Goal: Check status: Check status

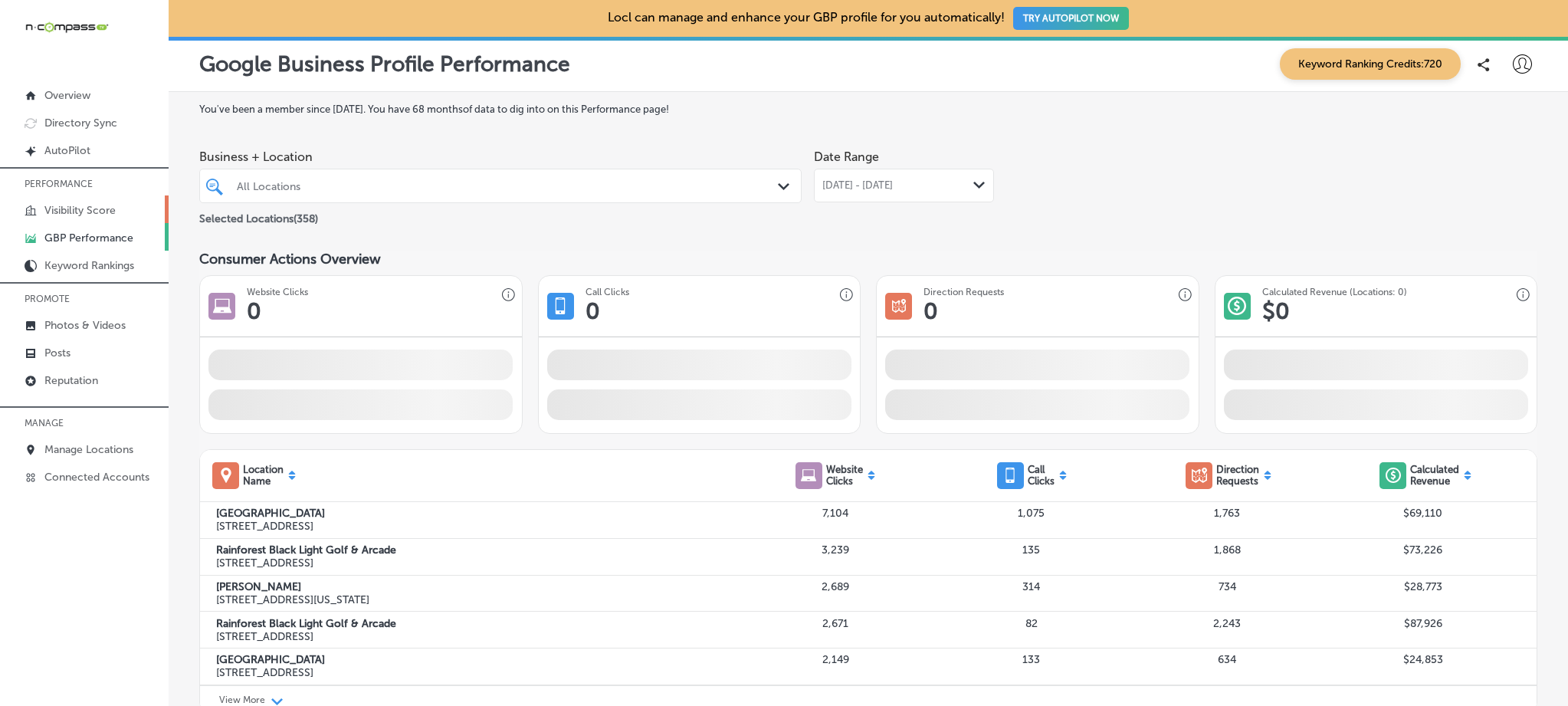
click at [104, 216] on link "Visibility Score" at bounding box center [84, 209] width 169 height 28
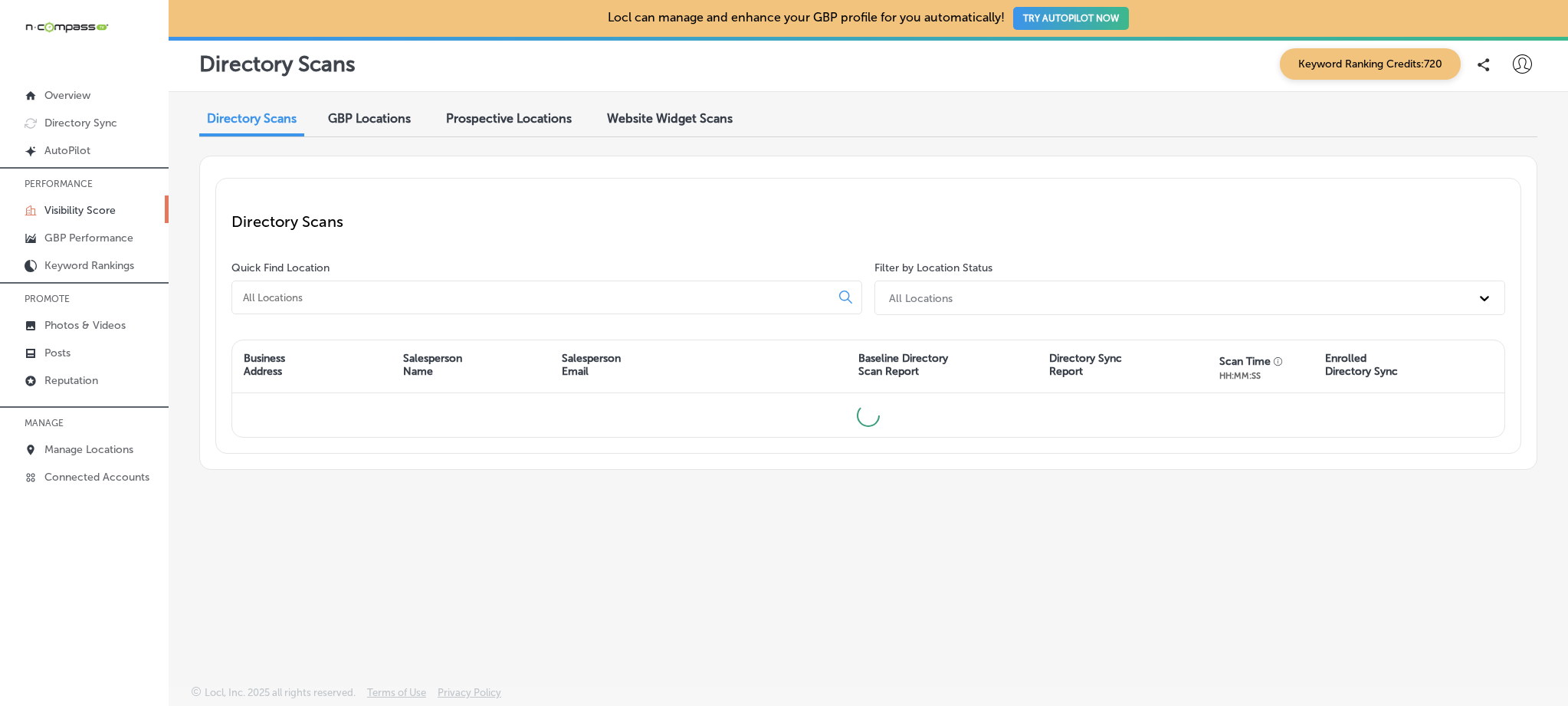
click at [375, 302] on input at bounding box center [534, 297] width 586 height 14
paste input "Ancient City Cabinetry"
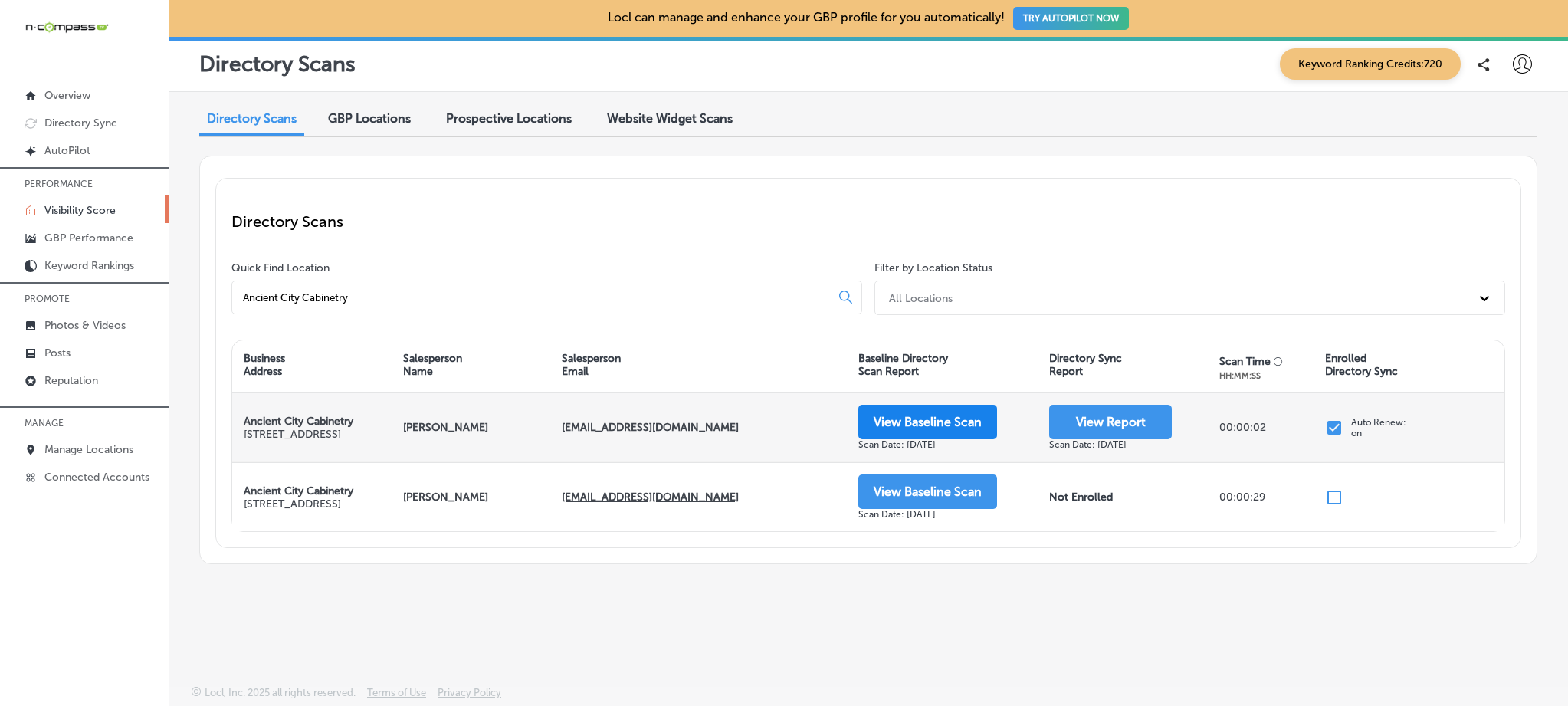
type input "Ancient City Cabinetry"
click at [938, 435] on button "View Baseline Scan" at bounding box center [927, 422] width 139 height 35
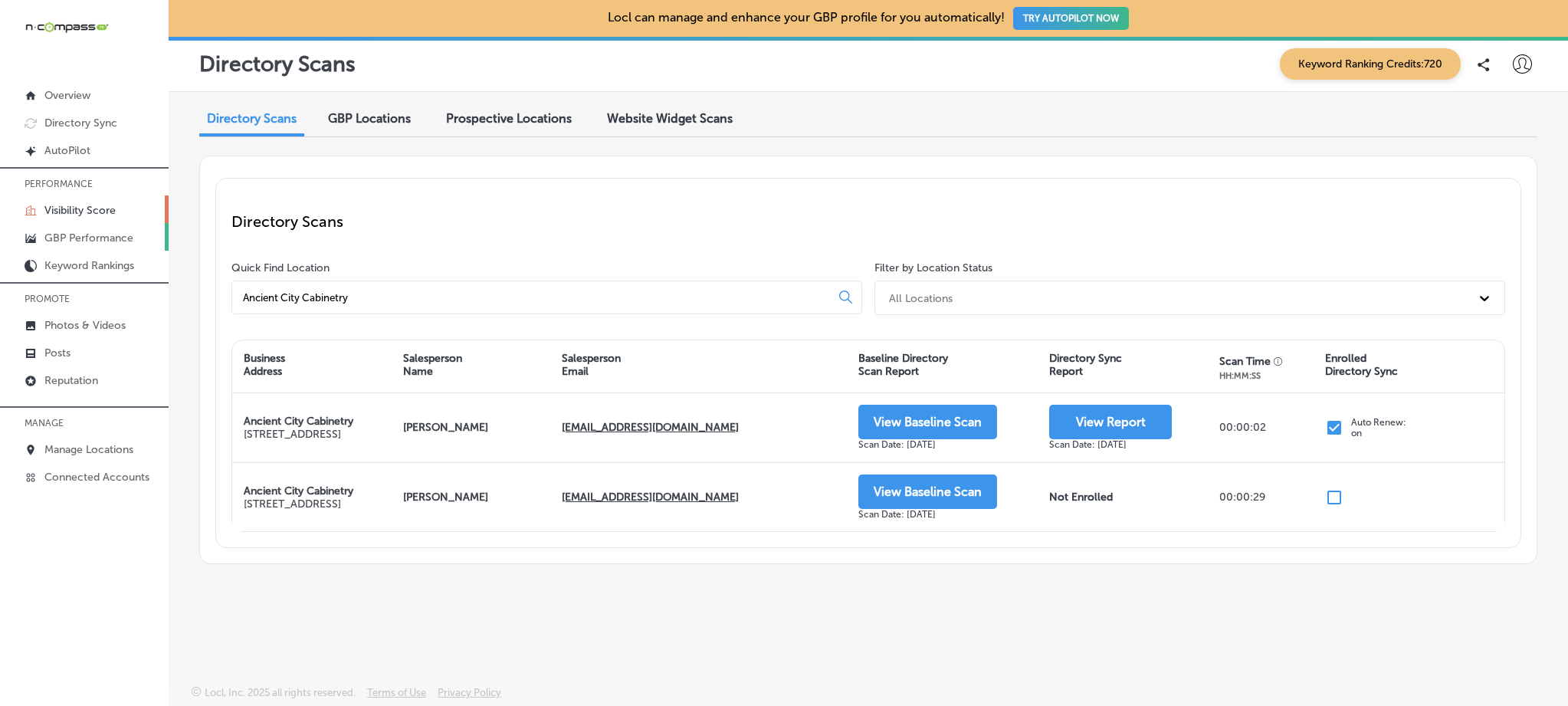
click at [105, 238] on p "GBP Performance" at bounding box center [88, 238] width 89 height 13
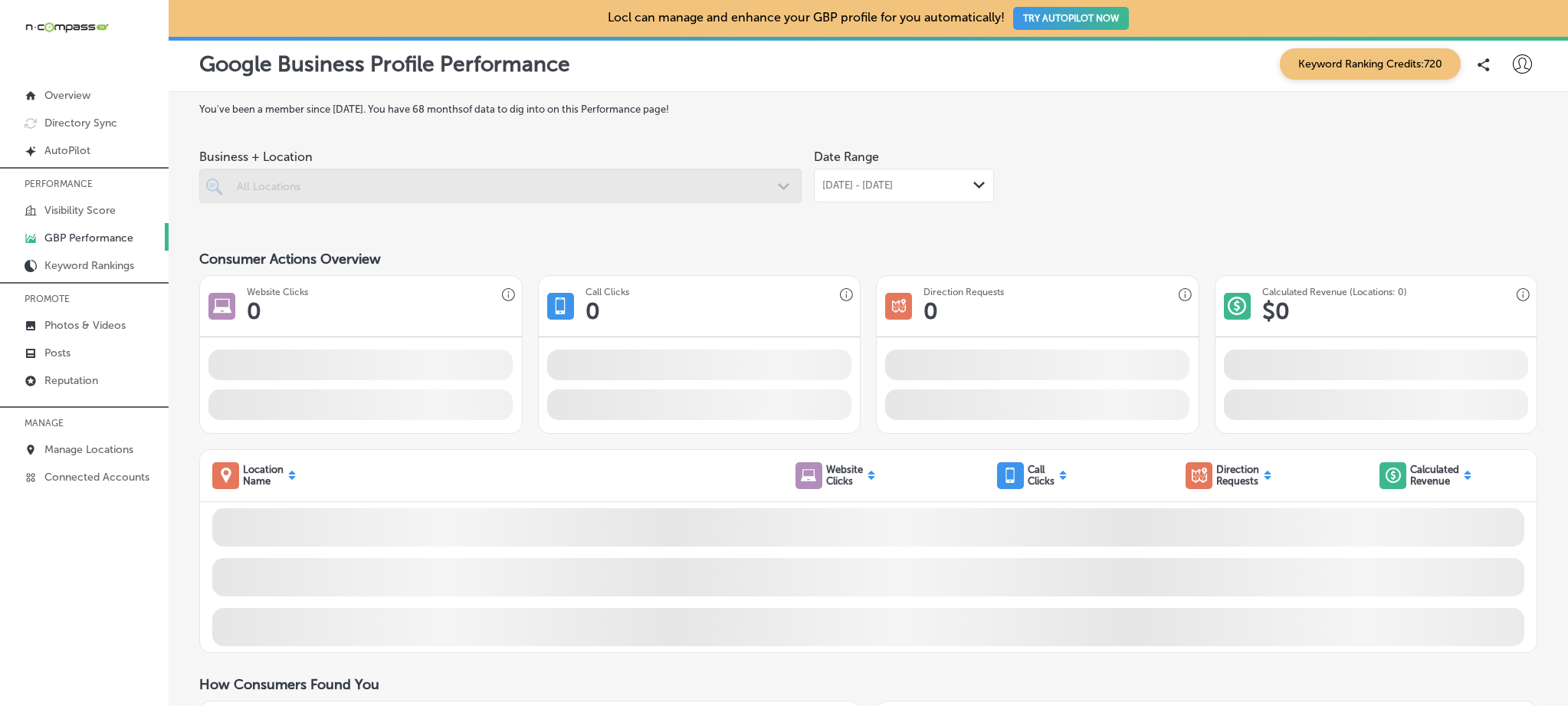
click at [430, 174] on div at bounding box center [500, 186] width 602 height 35
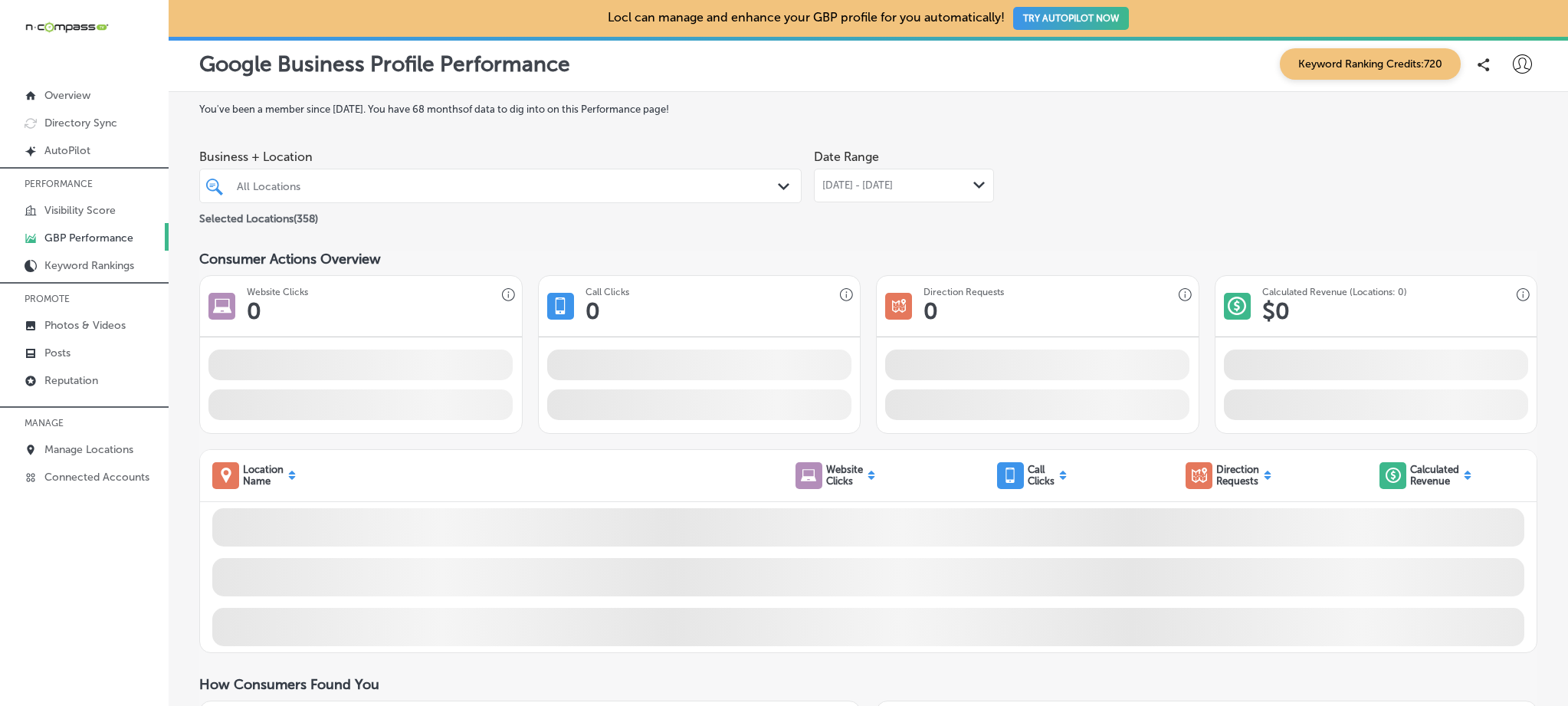
click at [778, 184] on icon "Path Created with Sketch." at bounding box center [783, 187] width 12 height 7
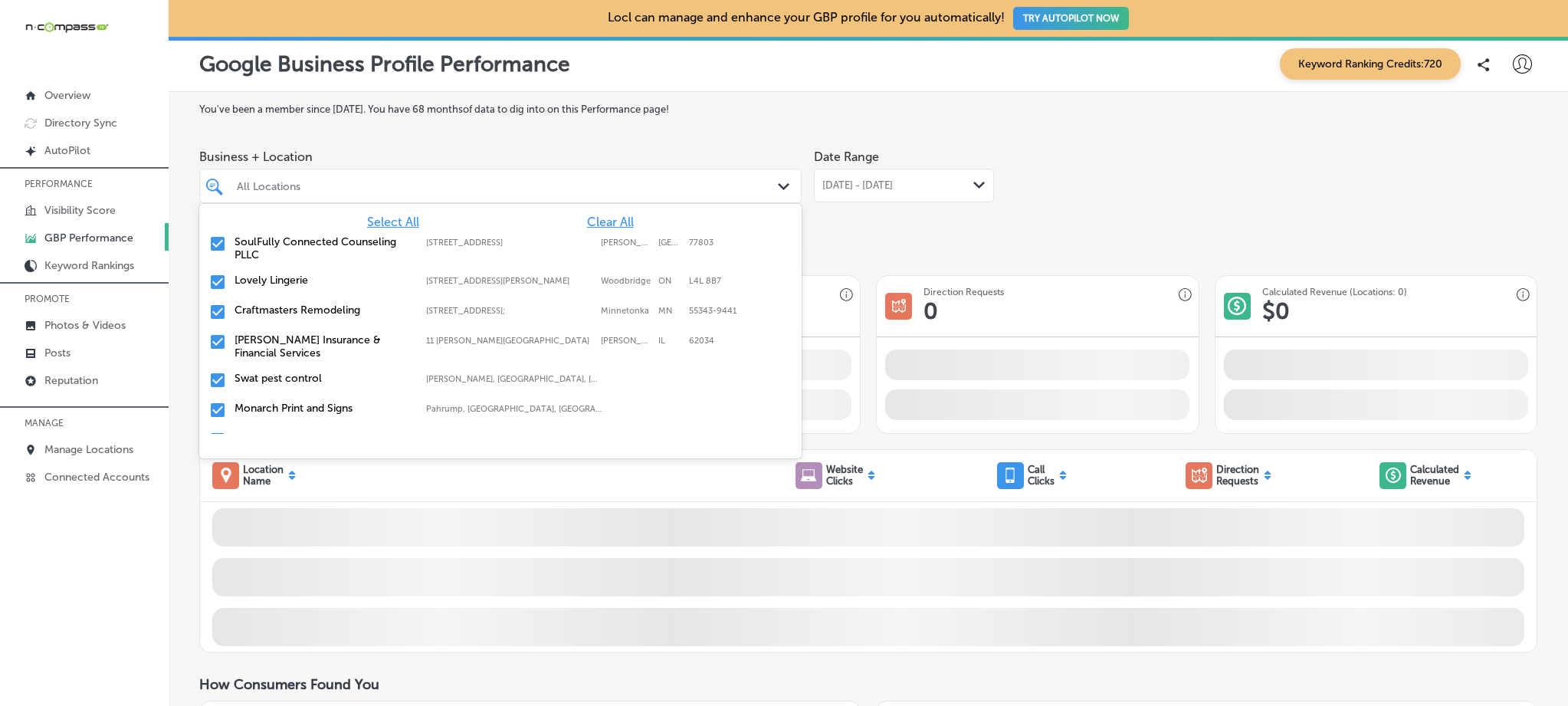
click at [588, 226] on span "Clear All" at bounding box center [610, 222] width 47 height 15
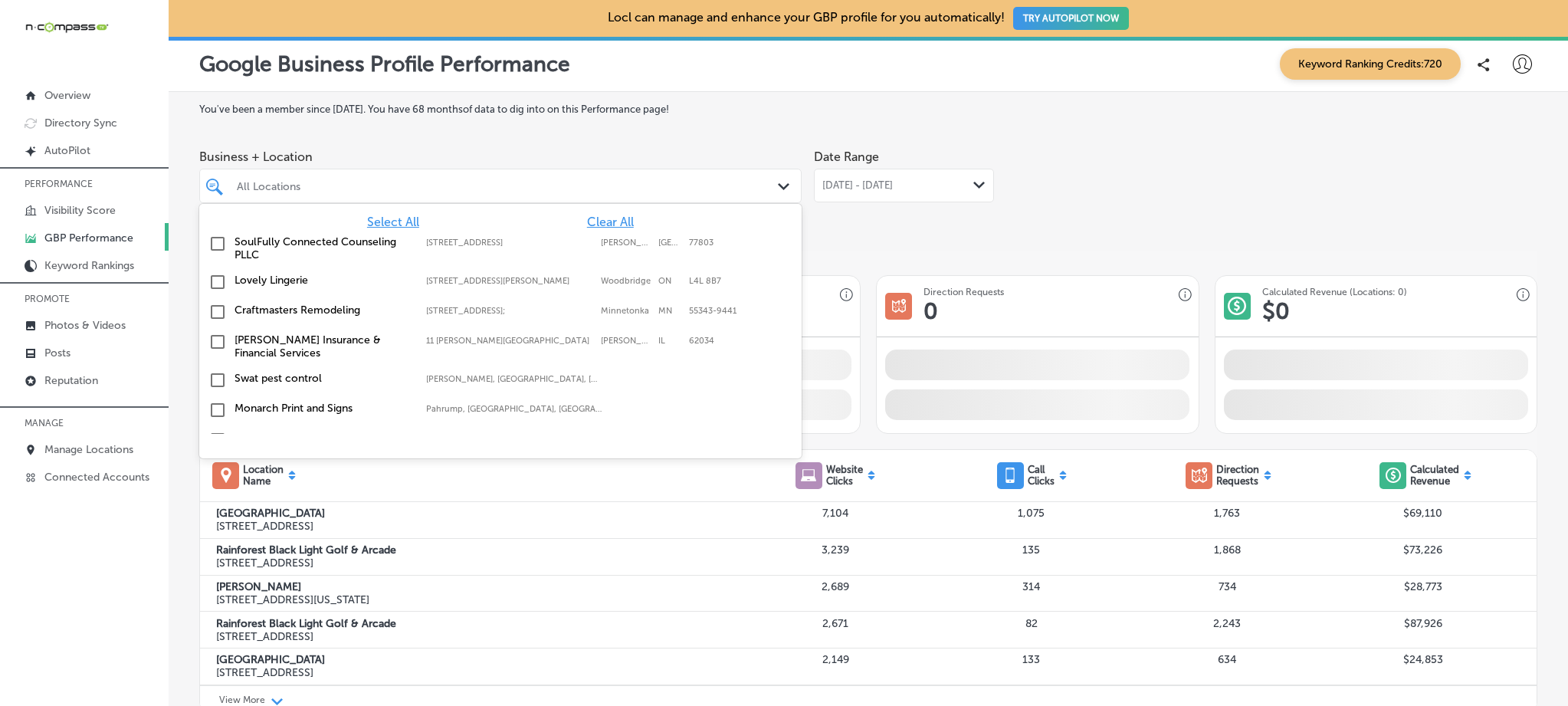
paste input "Ancient City Cabinetry"
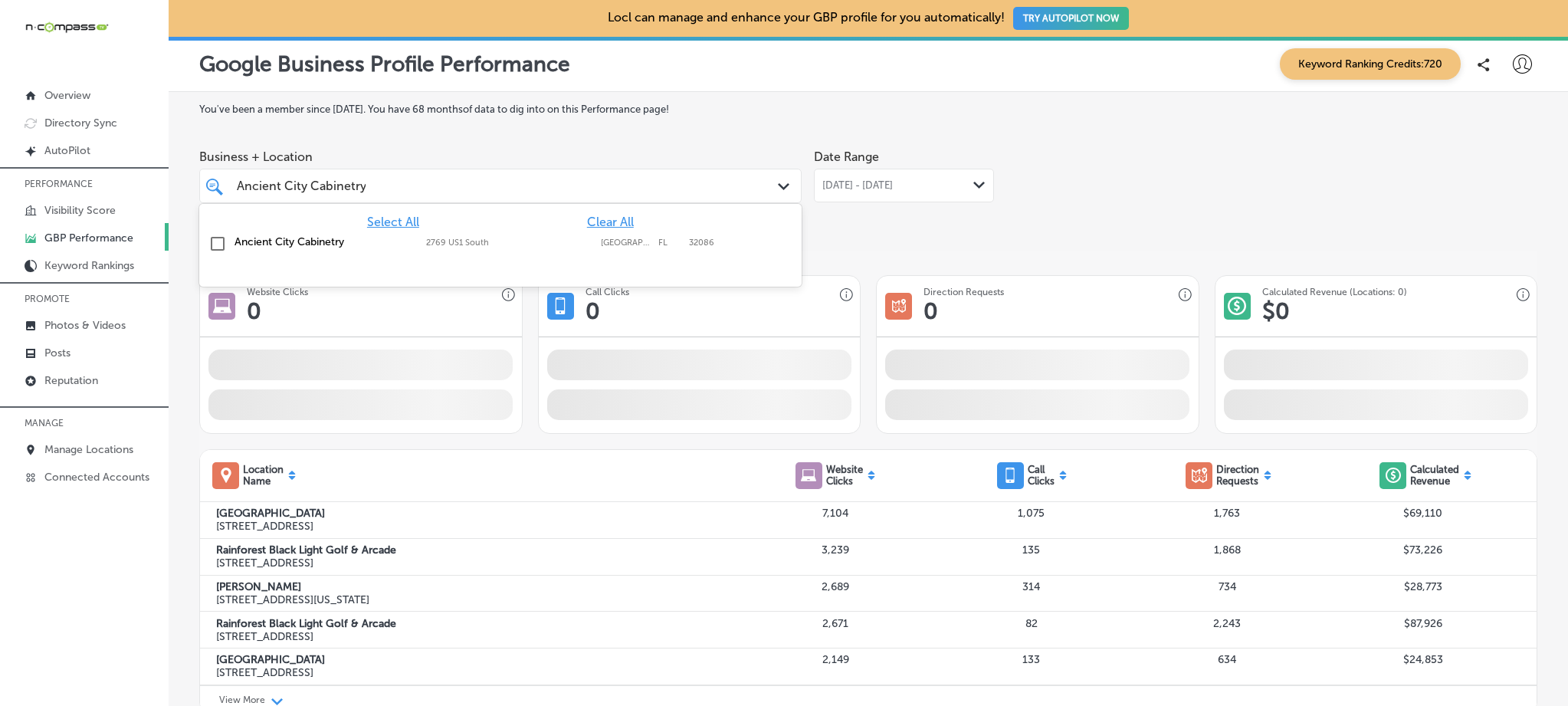
click at [340, 236] on label "Ancient City Cabinetry" at bounding box center [322, 241] width 176 height 13
type input "Ancient City Cabinetry"
click at [909, 210] on div "Date Range [DATE] - [DATE] Path Created with Sketch." at bounding box center [904, 185] width 180 height 86
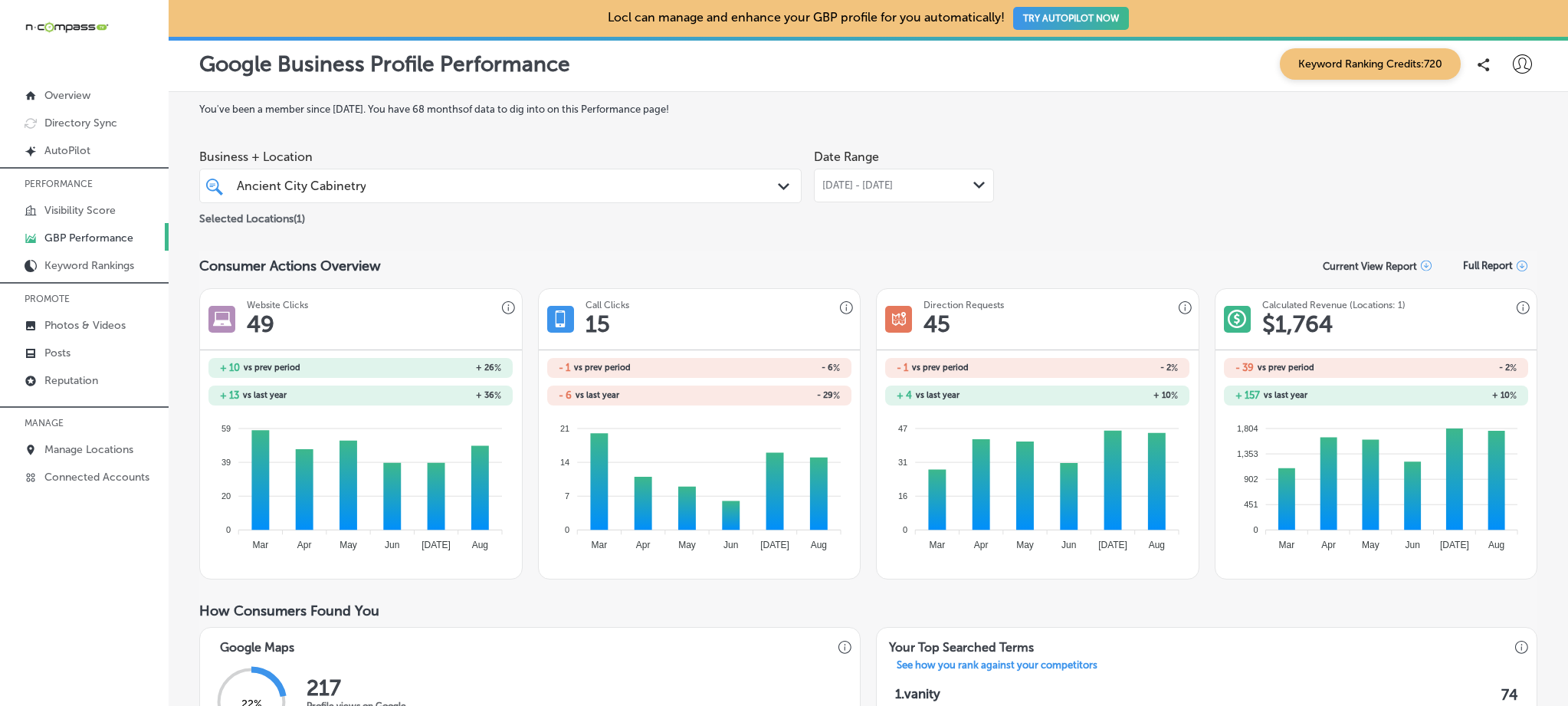
click at [893, 186] on span "[DATE] - [DATE]" at bounding box center [857, 185] width 71 height 12
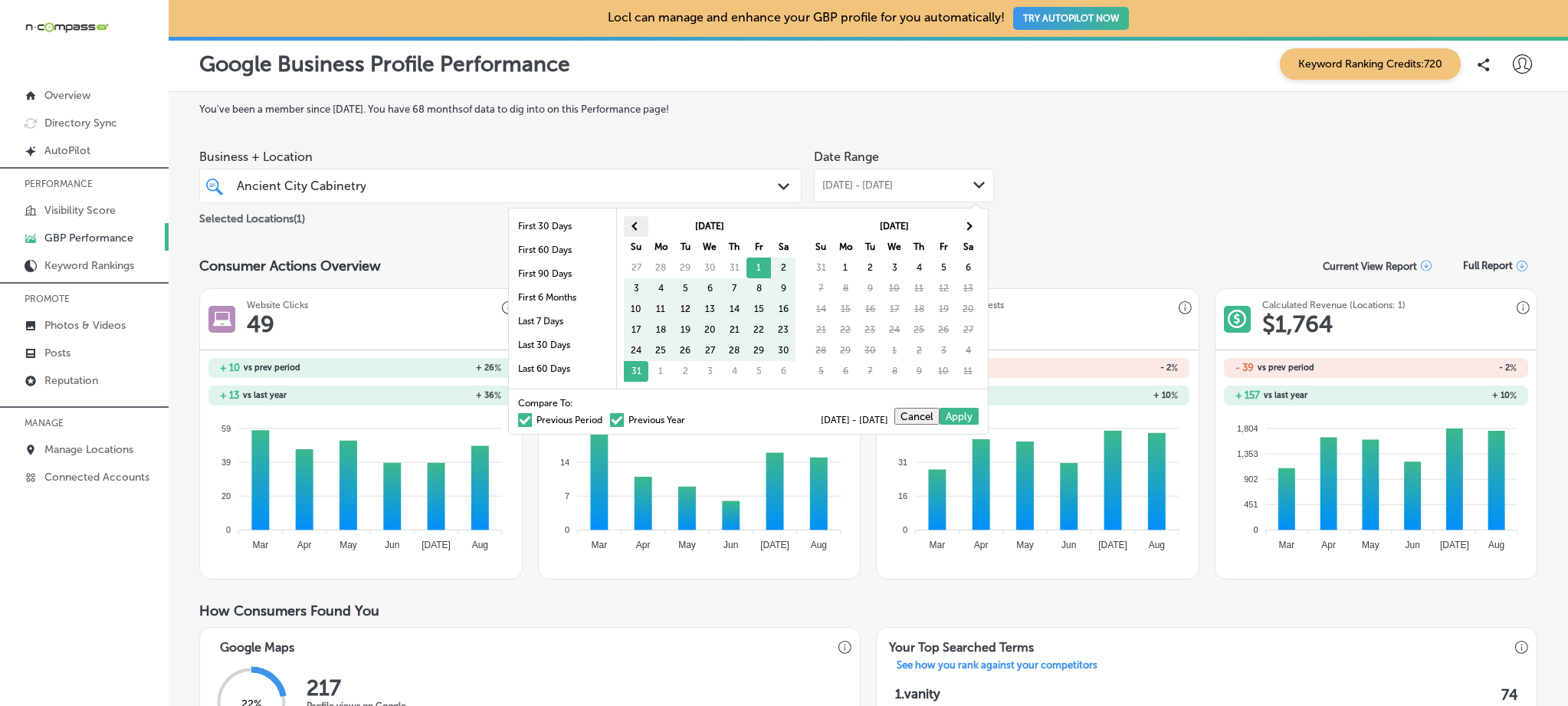
click at [628, 228] on th at bounding box center [636, 226] width 25 height 21
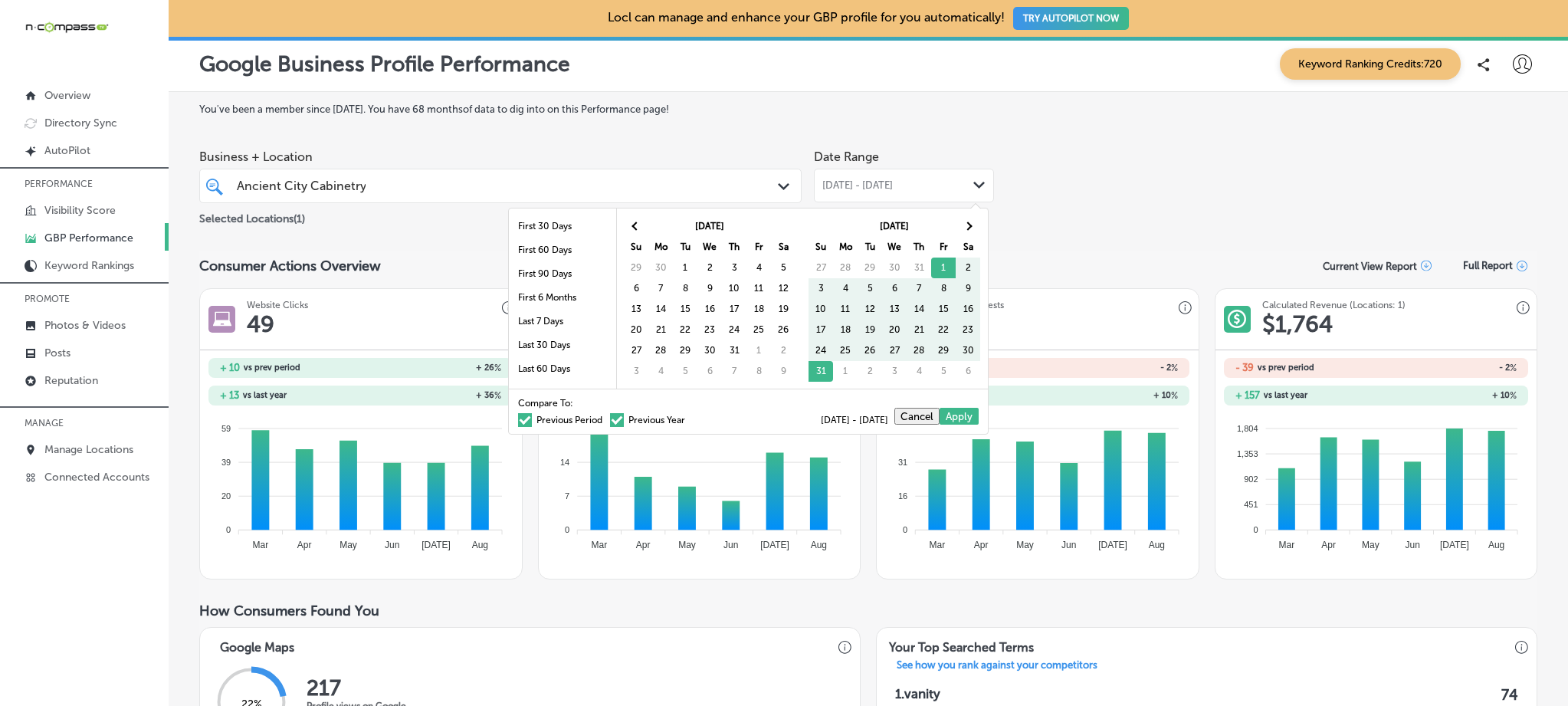
click at [628, 228] on th at bounding box center [636, 226] width 25 height 21
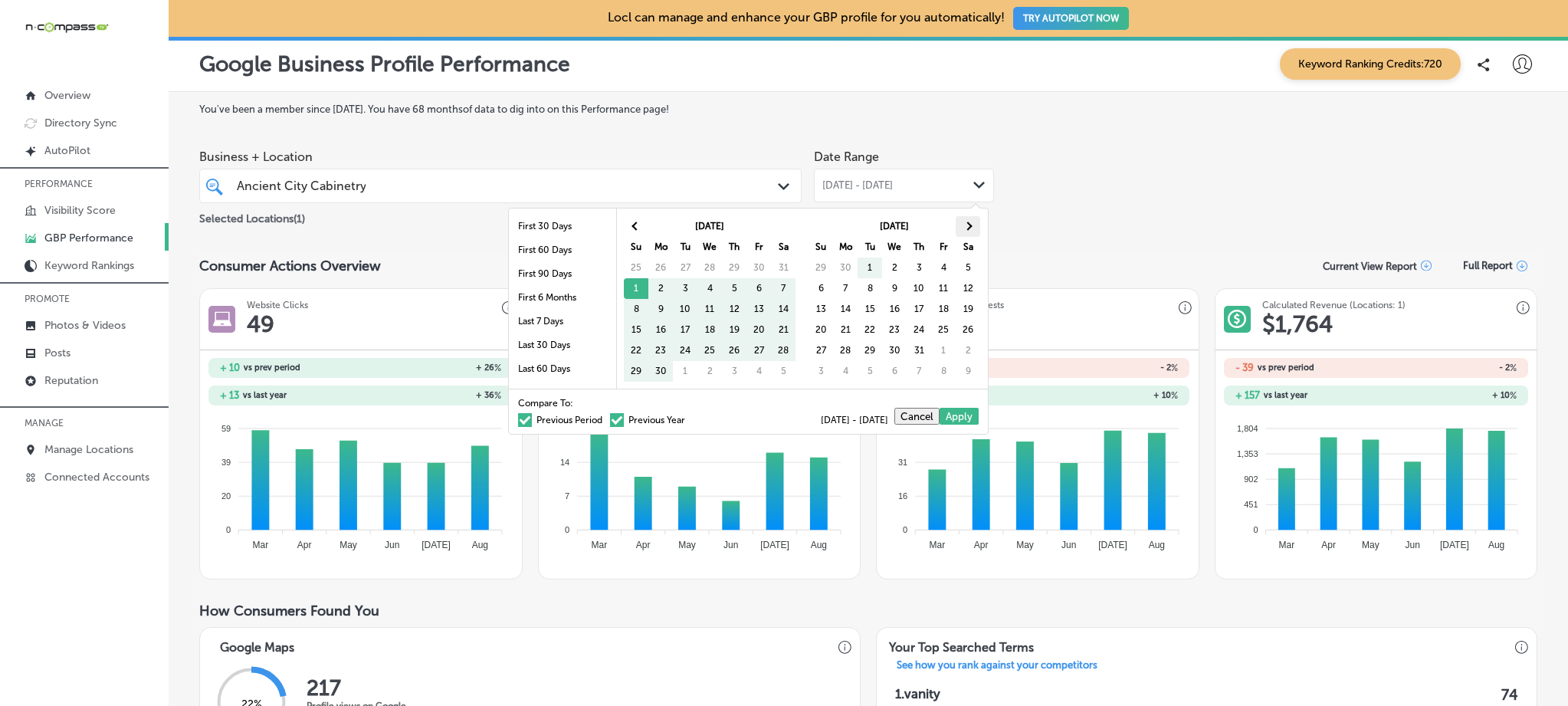
click at [969, 223] on span at bounding box center [968, 225] width 8 height 8
